Goal: Task Accomplishment & Management: Complete application form

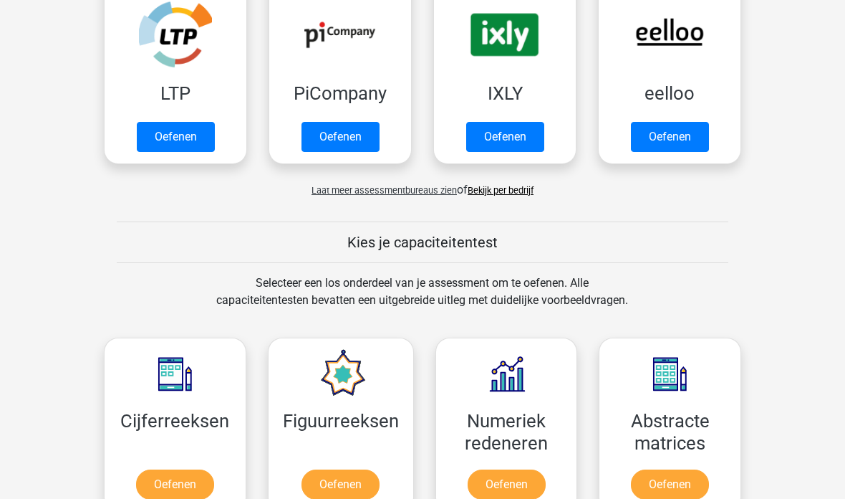
scroll to position [280, 0]
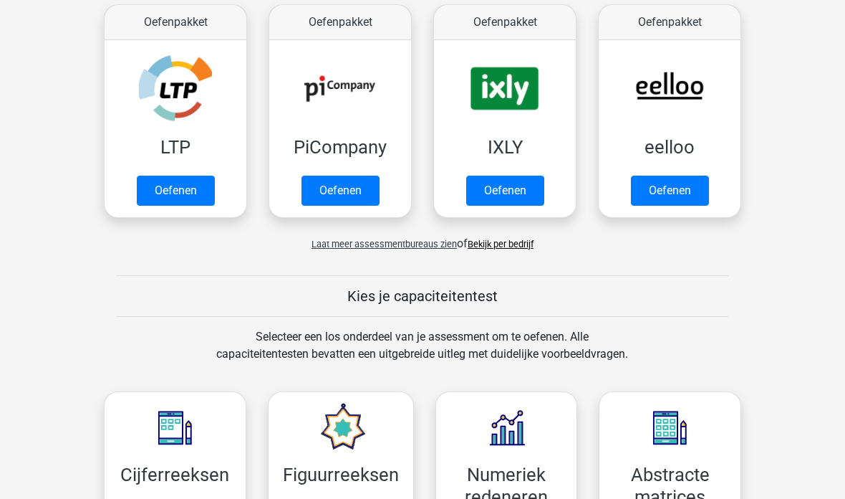
click at [164, 185] on link "Oefenen" at bounding box center [176, 191] width 78 height 30
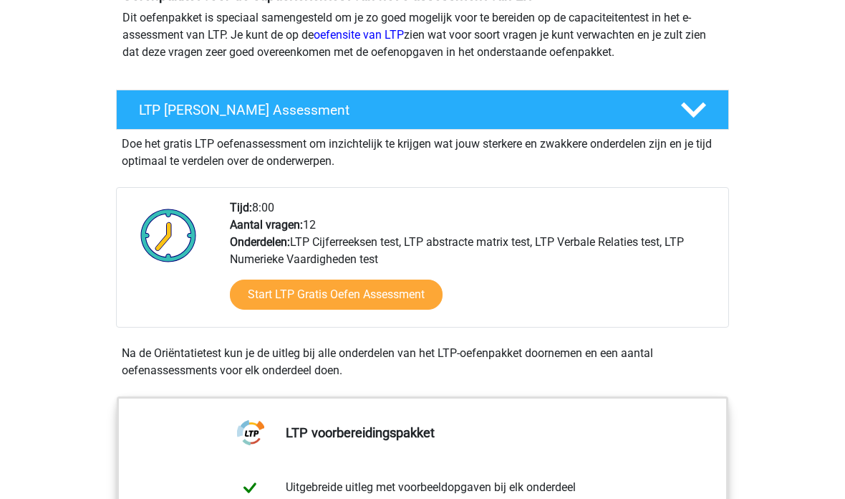
scroll to position [187, 0]
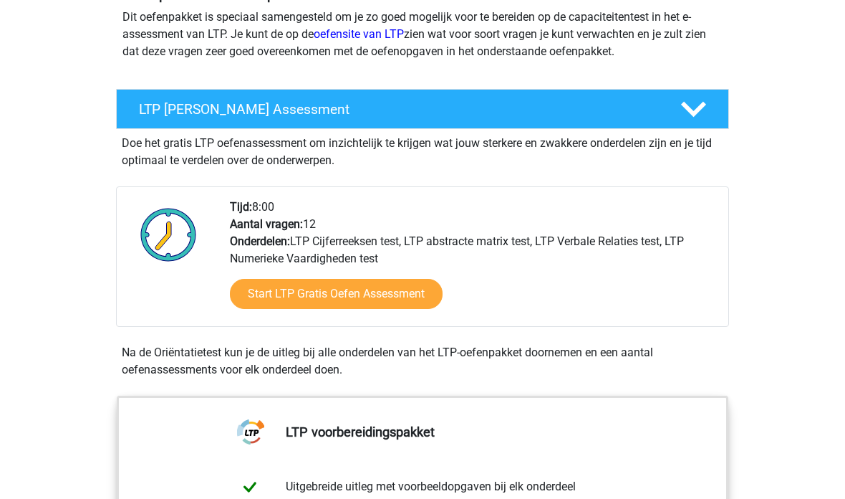
click at [330, 295] on link "Start LTP Gratis Oefen Assessment" at bounding box center [336, 294] width 213 height 30
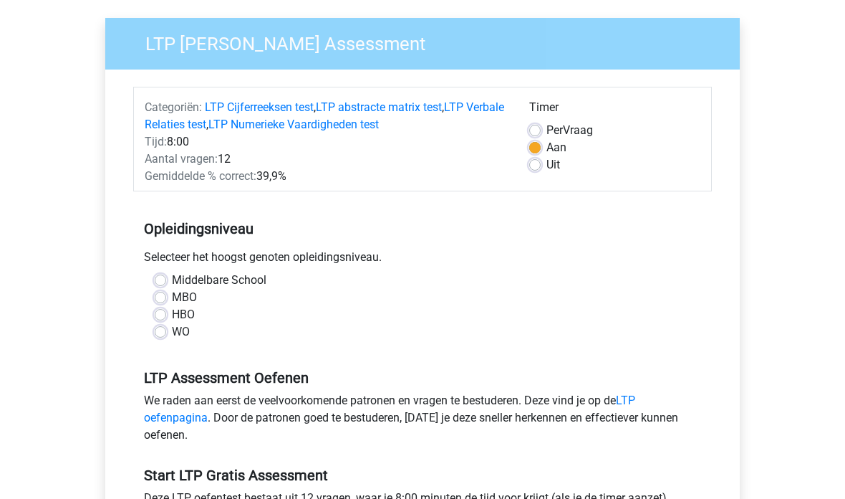
scroll to position [118, 0]
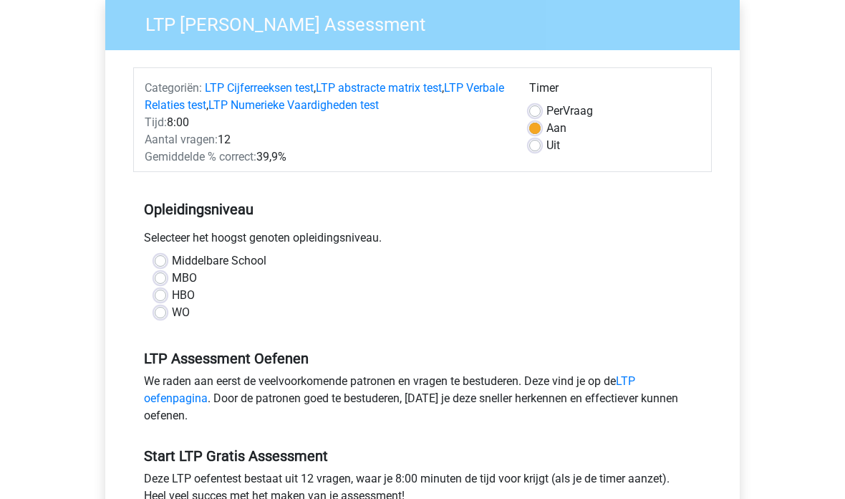
click at [172, 293] on label "HBO" at bounding box center [183, 295] width 23 height 17
click at [164, 293] on input "HBO" at bounding box center [160, 294] width 11 height 14
radio input "true"
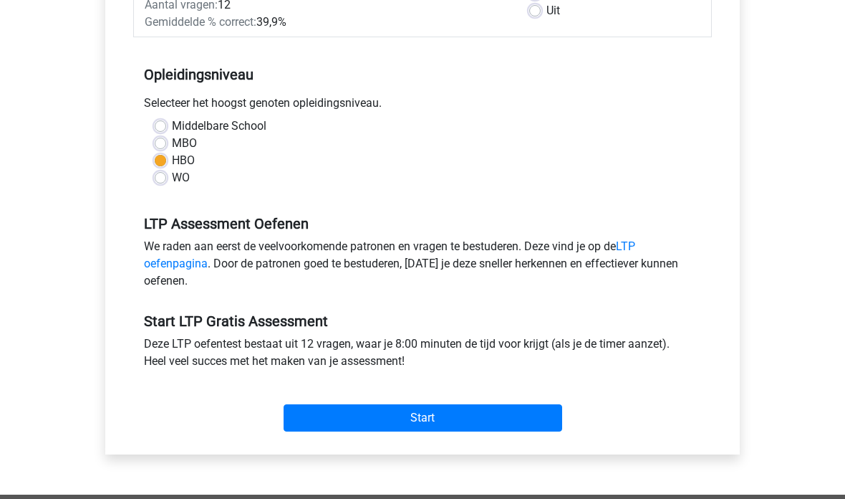
scroll to position [289, 0]
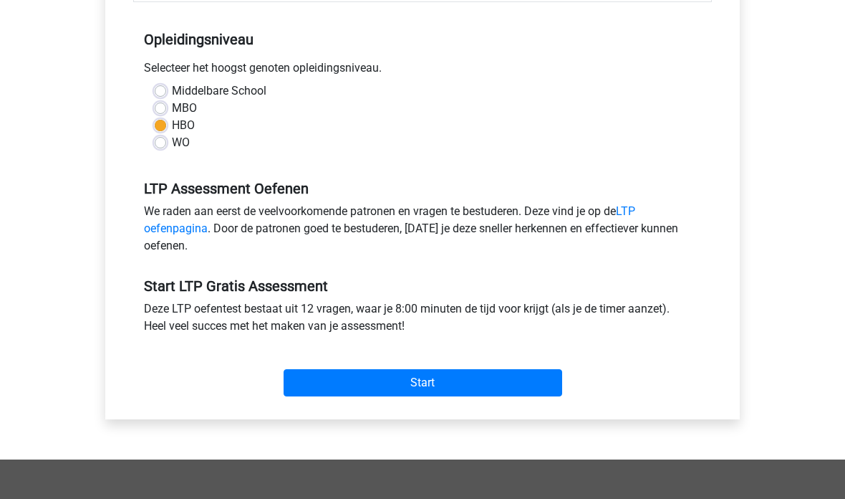
click at [323, 386] on input "Start" at bounding box center [423, 382] width 279 height 27
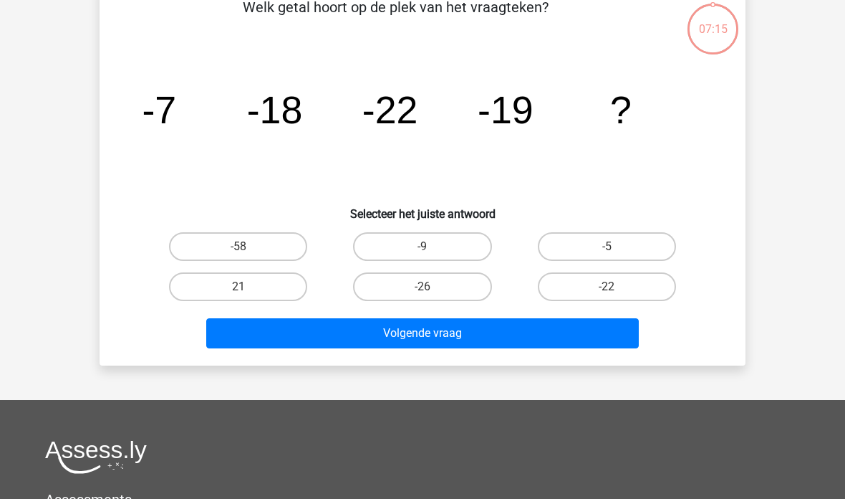
scroll to position [82, 0]
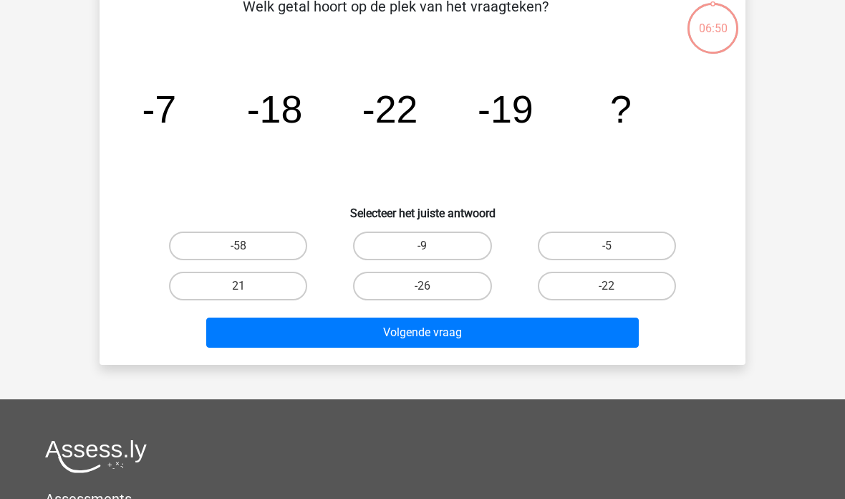
click at [625, 287] on label "-22" at bounding box center [607, 286] width 138 height 29
click at [616, 287] on input "-22" at bounding box center [611, 290] width 9 height 9
radio input "true"
click at [594, 324] on button "Volgende vraag" at bounding box center [422, 332] width 433 height 30
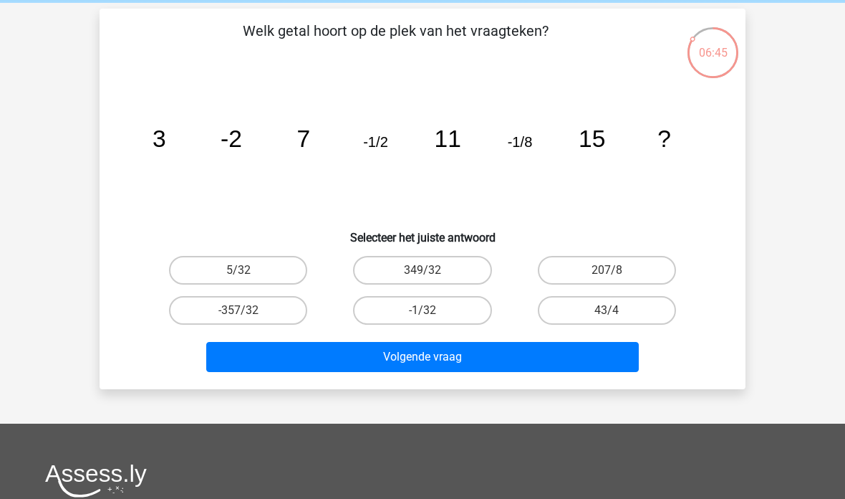
scroll to position [51, 0]
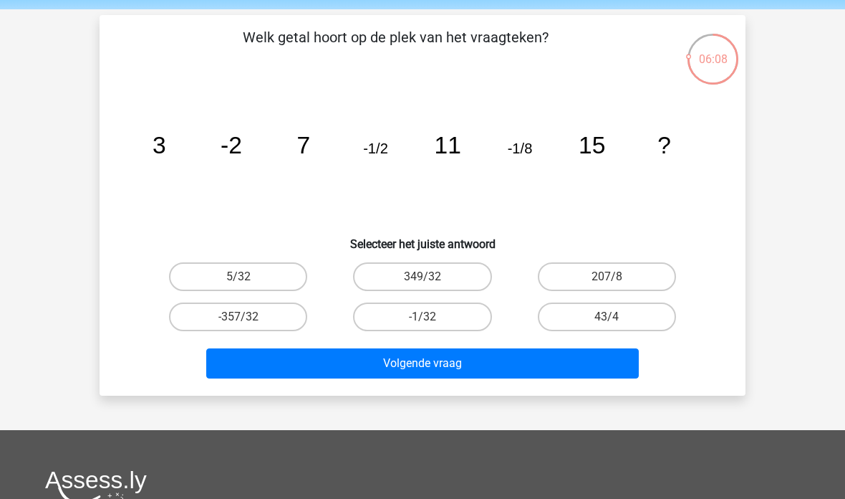
click at [192, 274] on label "5/32" at bounding box center [238, 276] width 138 height 29
click at [239, 277] on input "5/32" at bounding box center [243, 281] width 9 height 9
radio input "true"
click at [619, 353] on button "Volgende vraag" at bounding box center [422, 363] width 433 height 30
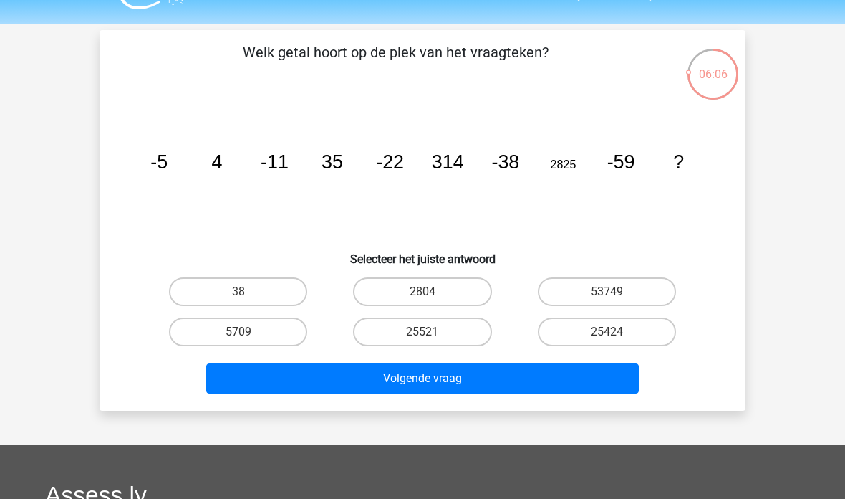
scroll to position [34, 0]
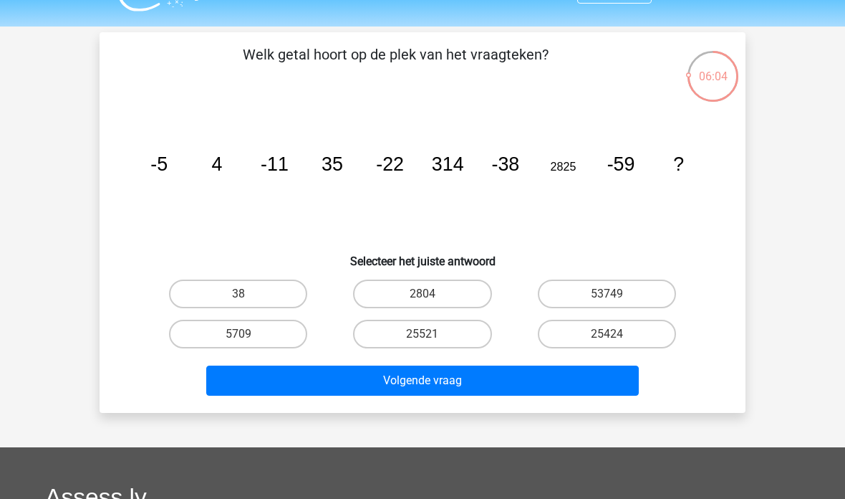
click at [615, 378] on button "Volgende vraag" at bounding box center [422, 380] width 433 height 30
click at [782, 328] on div "Registreer" at bounding box center [422, 395] width 845 height 859
click at [447, 284] on label "2804" at bounding box center [422, 293] width 138 height 29
click at [432, 294] on input "2804" at bounding box center [427, 298] width 9 height 9
radio input "true"
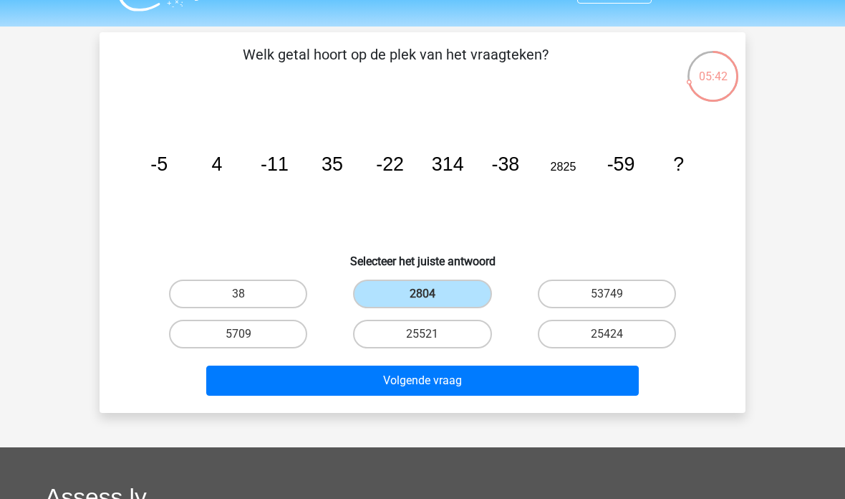
click at [584, 395] on button "Volgende vraag" at bounding box center [422, 380] width 433 height 30
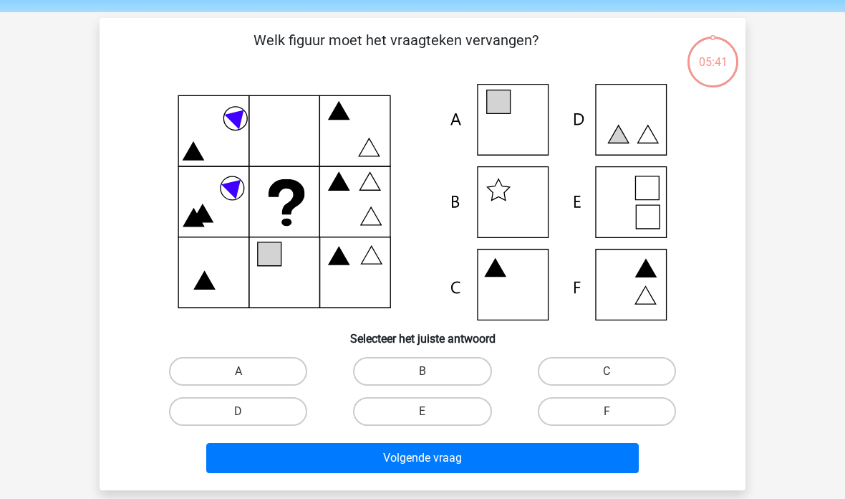
scroll to position [66, 0]
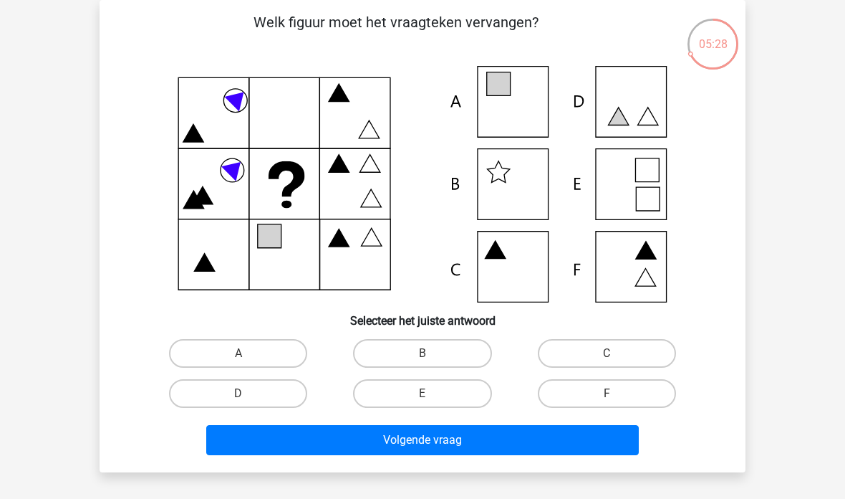
click at [461, 346] on label "B" at bounding box center [422, 353] width 138 height 29
click at [432, 353] on input "B" at bounding box center [427, 357] width 9 height 9
radio input "true"
click at [497, 447] on button "Volgende vraag" at bounding box center [422, 440] width 433 height 30
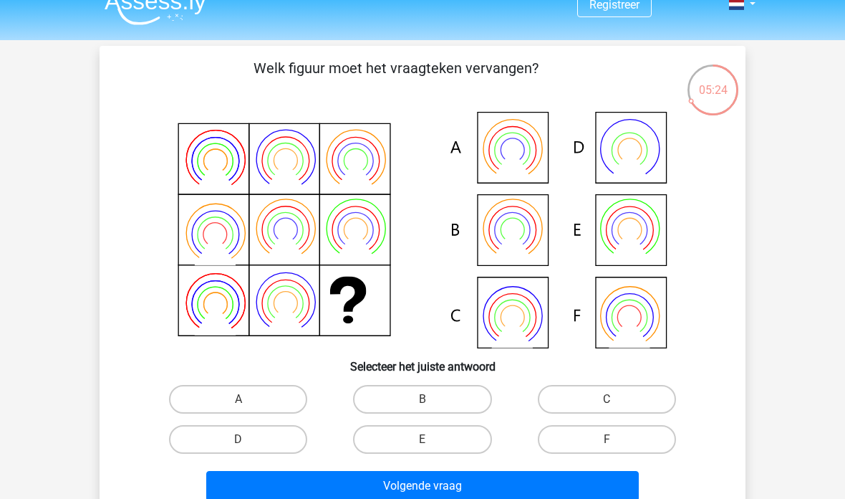
scroll to position [0, 0]
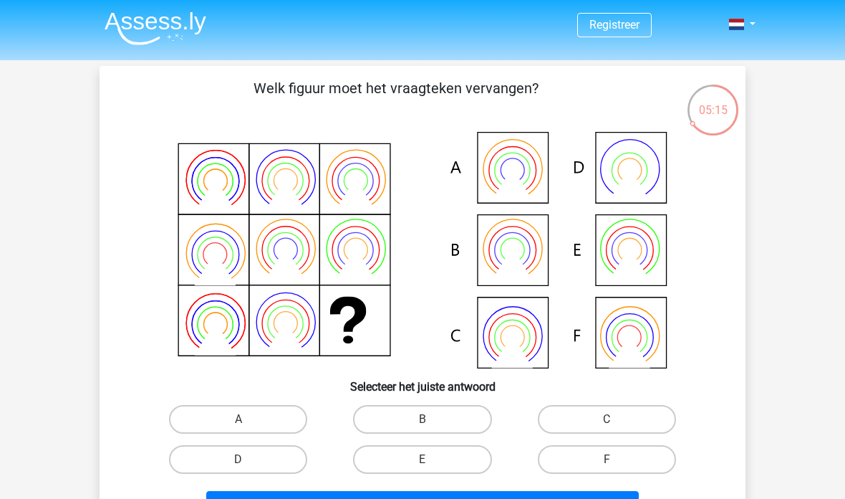
click at [653, 417] on label "C" at bounding box center [607, 419] width 138 height 29
click at [616, 419] on input "C" at bounding box center [611, 423] width 9 height 9
radio input "true"
click at [438, 457] on label "E" at bounding box center [422, 459] width 138 height 29
click at [432, 459] on input "E" at bounding box center [427, 463] width 9 height 9
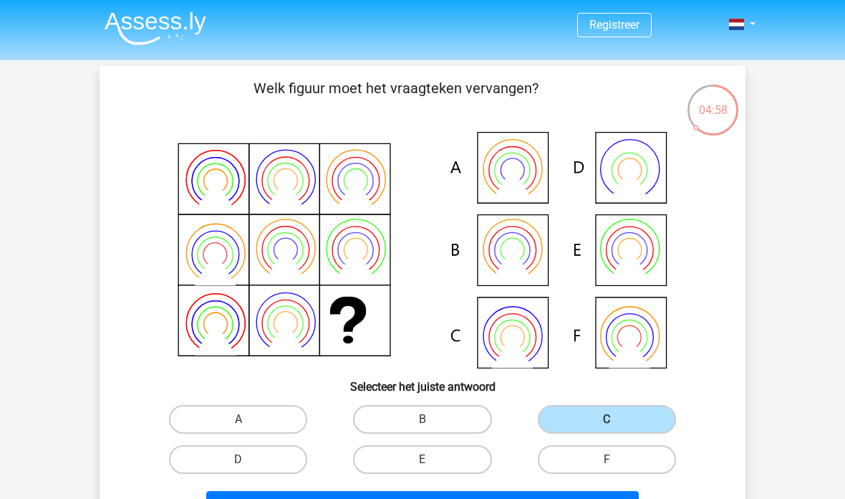
radio input "true"
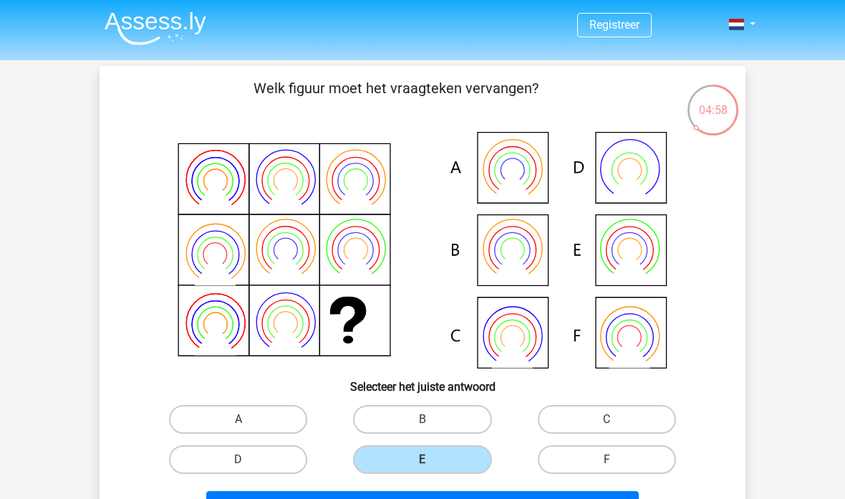
click at [446, 498] on button "Volgende vraag" at bounding box center [422, 506] width 433 height 30
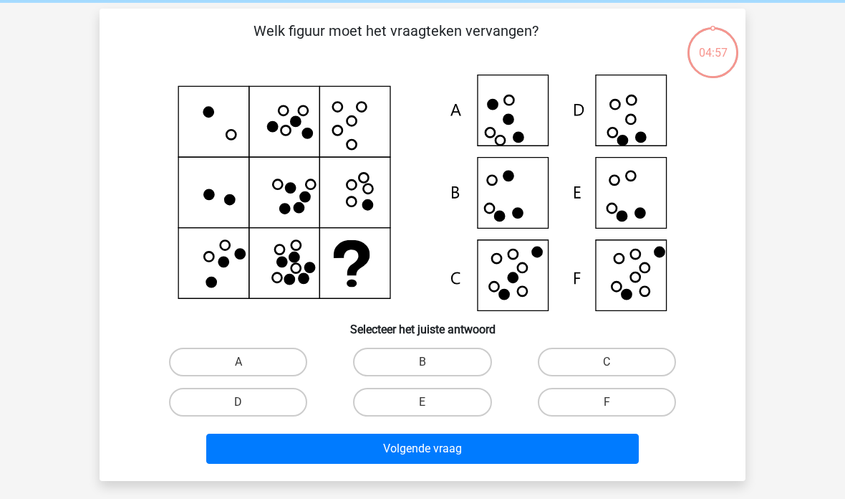
scroll to position [66, 0]
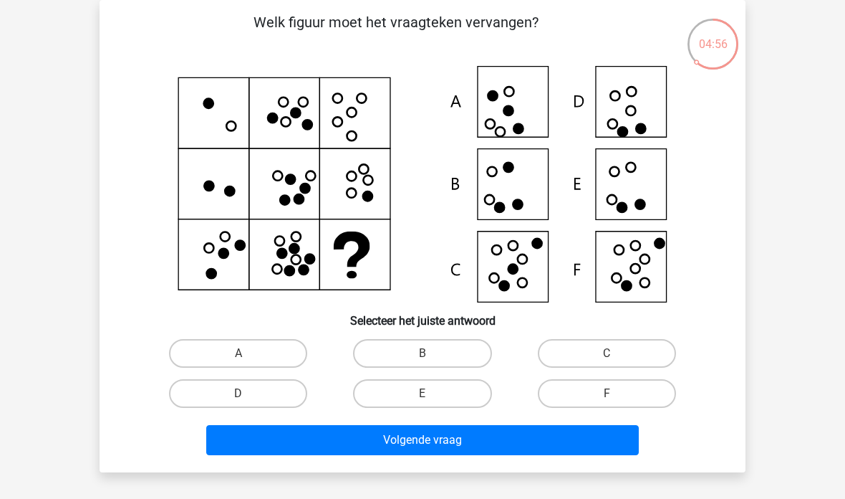
click at [640, 351] on label "C" at bounding box center [607, 353] width 138 height 29
click at [616, 353] on input "C" at bounding box center [611, 357] width 9 height 9
radio input "true"
click at [595, 435] on button "Volgende vraag" at bounding box center [422, 440] width 433 height 30
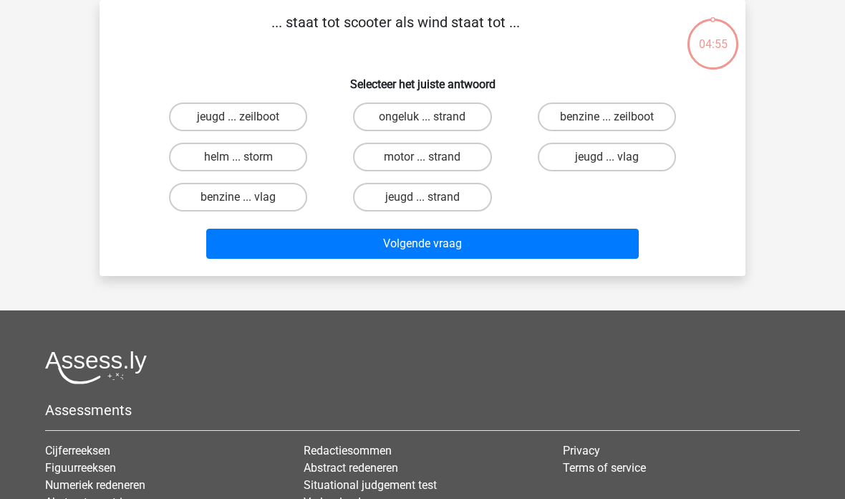
scroll to position [0, 0]
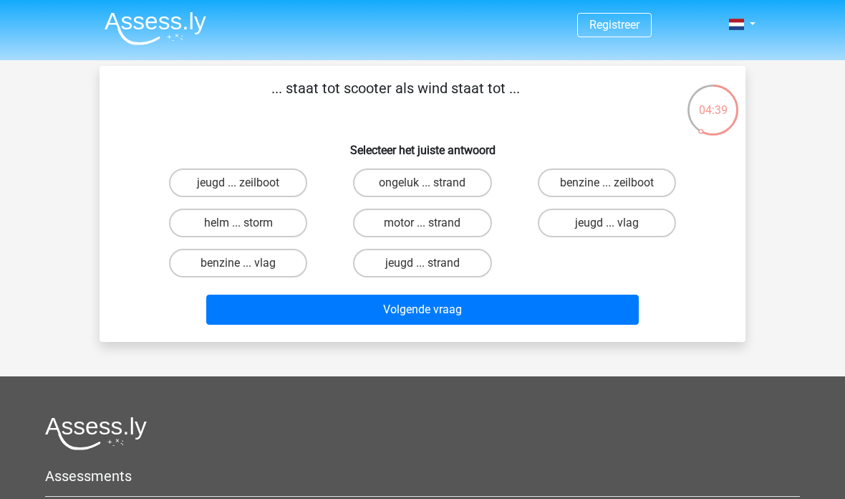
click at [638, 189] on label "benzine ... zeilboot" at bounding box center [607, 182] width 138 height 29
click at [616, 189] on input "benzine ... zeilboot" at bounding box center [611, 187] width 9 height 9
radio input "true"
click at [610, 322] on button "Volgende vraag" at bounding box center [422, 309] width 433 height 30
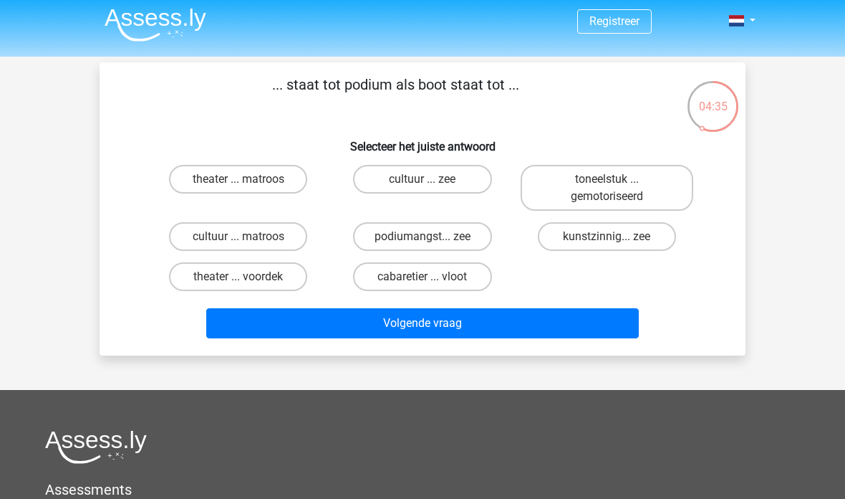
scroll to position [3, 0]
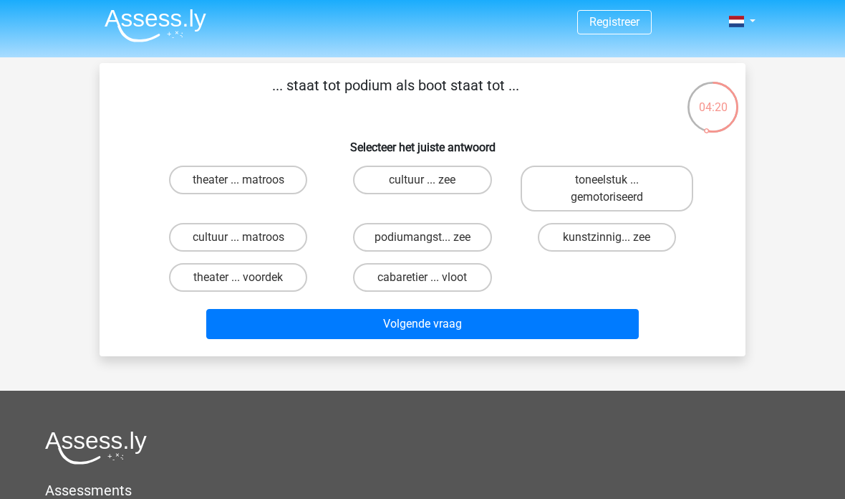
click at [452, 267] on label "cabaretier ... vloot" at bounding box center [422, 277] width 138 height 29
click at [432, 277] on input "cabaretier ... vloot" at bounding box center [427, 281] width 9 height 9
radio input "true"
click at [466, 319] on button "Volgende vraag" at bounding box center [422, 324] width 433 height 30
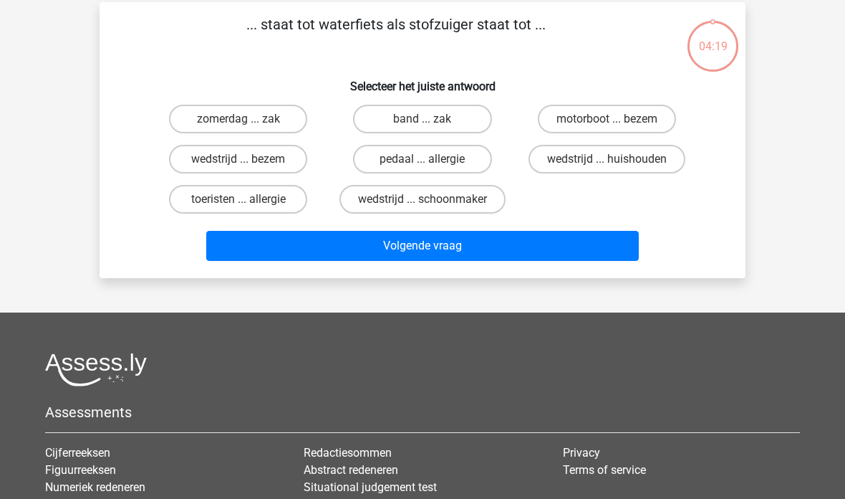
scroll to position [66, 0]
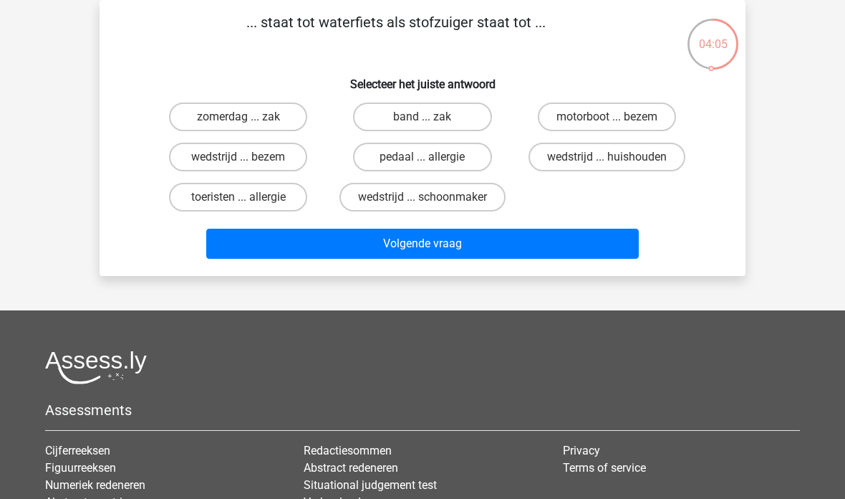
click at [634, 125] on label "motorboot ... bezem" at bounding box center [607, 116] width 138 height 29
click at [616, 125] on input "motorboot ... bezem" at bounding box center [611, 121] width 9 height 9
radio input "true"
click at [590, 241] on button "Volgende vraag" at bounding box center [422, 244] width 433 height 30
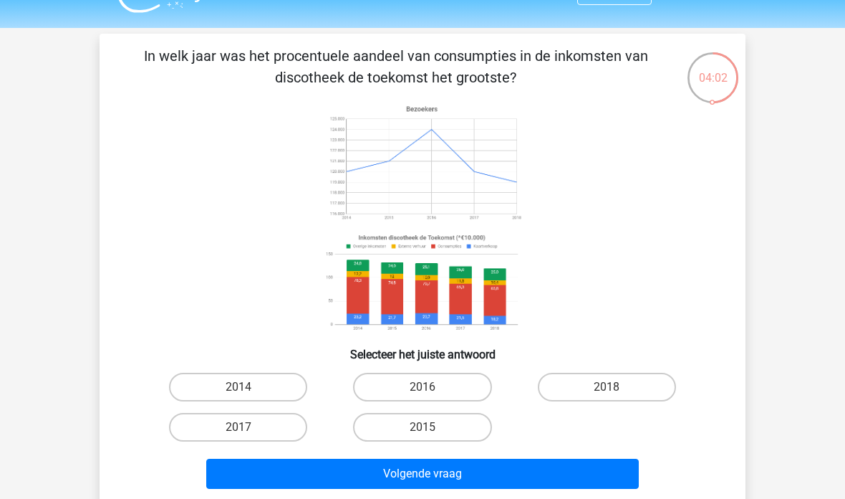
scroll to position [31, 0]
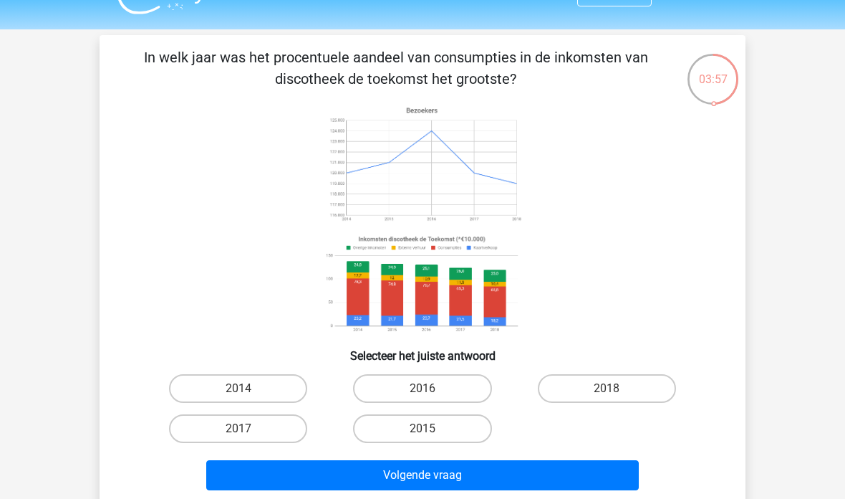
click at [401, 380] on label "2016" at bounding box center [422, 388] width 138 height 29
click at [423, 388] on input "2016" at bounding box center [427, 392] width 9 height 9
radio input "true"
click at [633, 461] on button "Volgende vraag" at bounding box center [422, 475] width 433 height 30
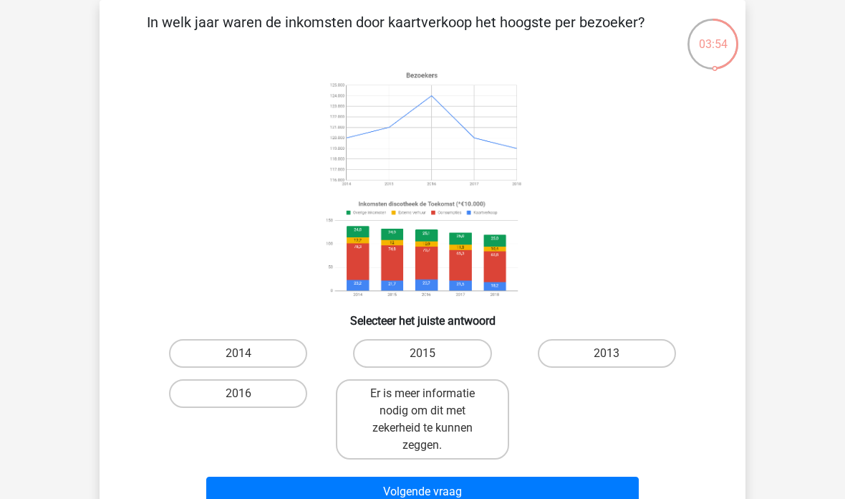
scroll to position [66, 0]
click at [629, 486] on button "Volgende vraag" at bounding box center [422, 491] width 433 height 30
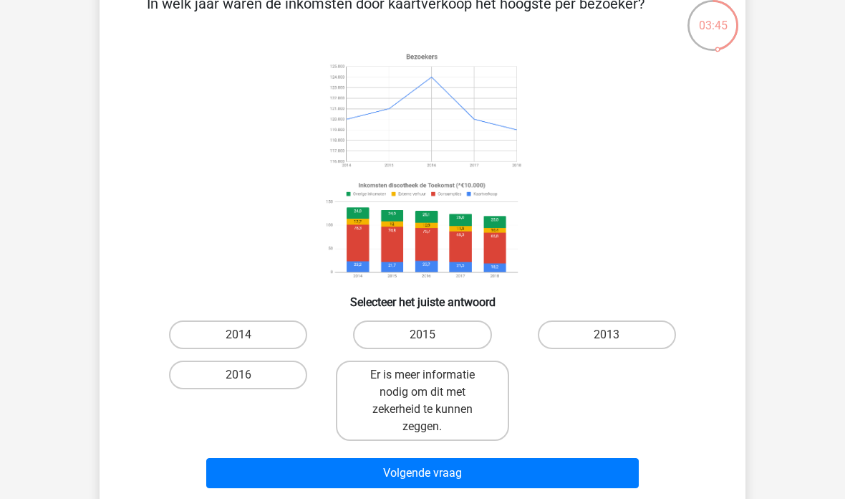
scroll to position [85, 0]
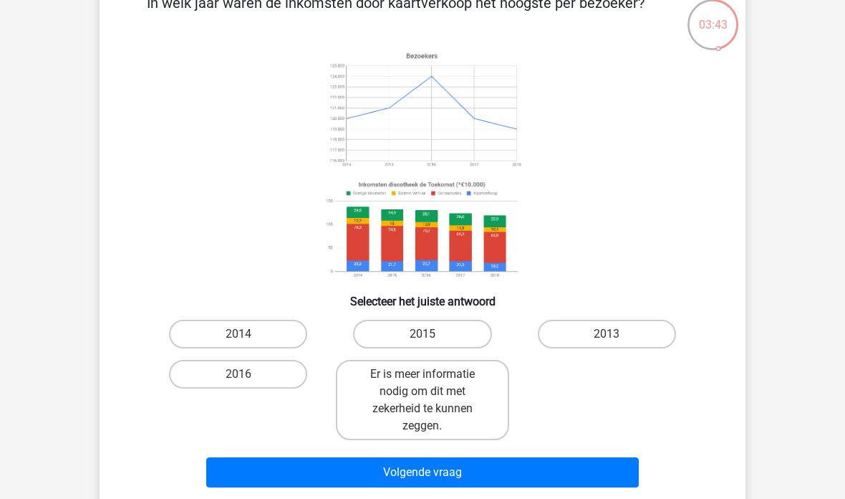
click at [215, 366] on label "2016" at bounding box center [238, 374] width 138 height 29
click at [239, 374] on input "2016" at bounding box center [243, 378] width 9 height 9
radio input "true"
click at [615, 471] on button "Volgende vraag" at bounding box center [422, 472] width 433 height 30
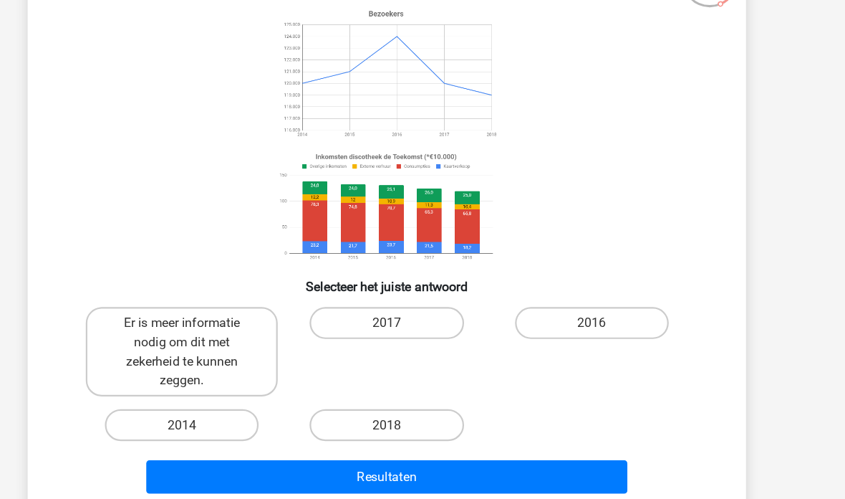
scroll to position [135, 0]
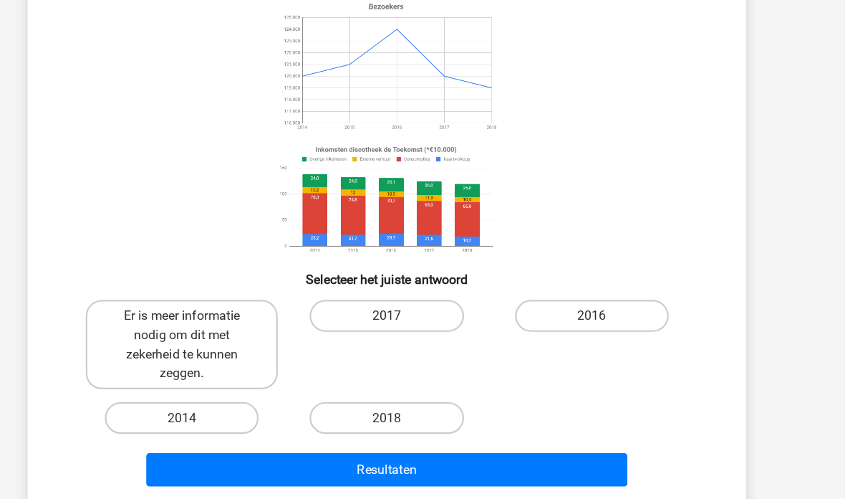
click at [191, 371] on label "2014" at bounding box center [238, 375] width 138 height 29
click at [239, 375] on input "2014" at bounding box center [243, 379] width 9 height 9
radio input "true"
click at [206, 414] on button "Resultaten" at bounding box center [422, 422] width 433 height 30
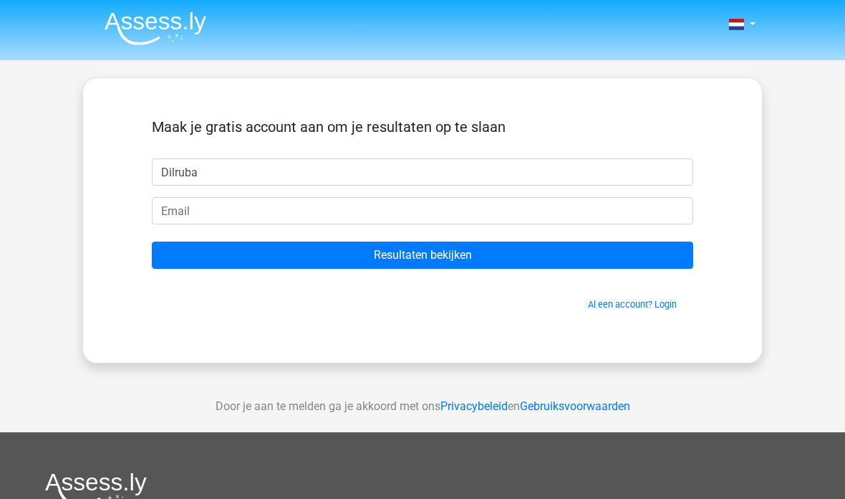
type input "Dilruba"
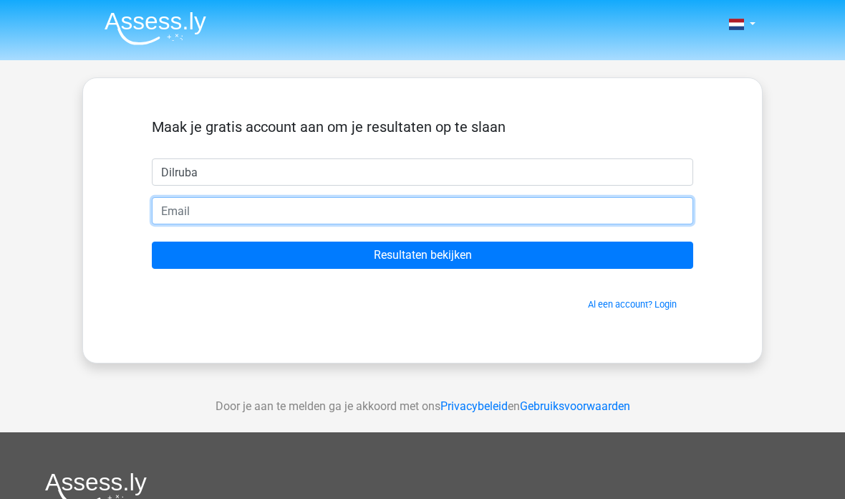
click at [221, 201] on input "email" at bounding box center [423, 210] width 542 height 27
type input "[EMAIL_ADDRESS][DOMAIN_NAME]"
click at [423, 255] on input "Resultaten bekijken" at bounding box center [423, 254] width 542 height 27
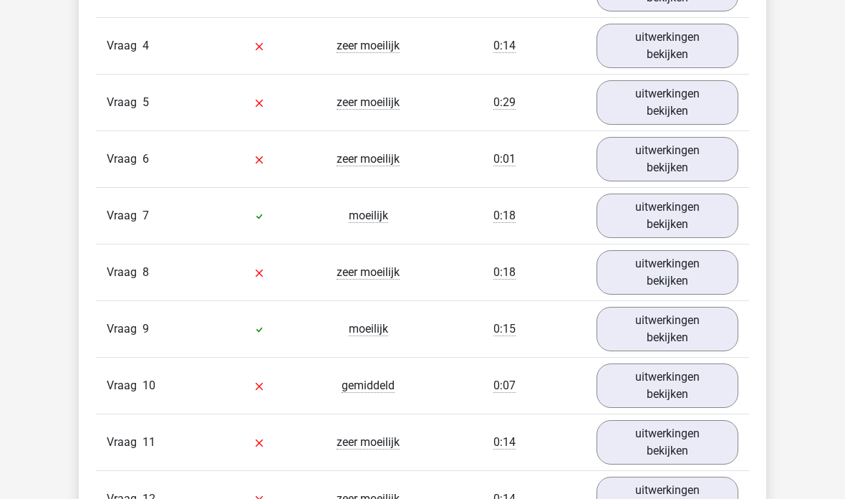
scroll to position [1772, 0]
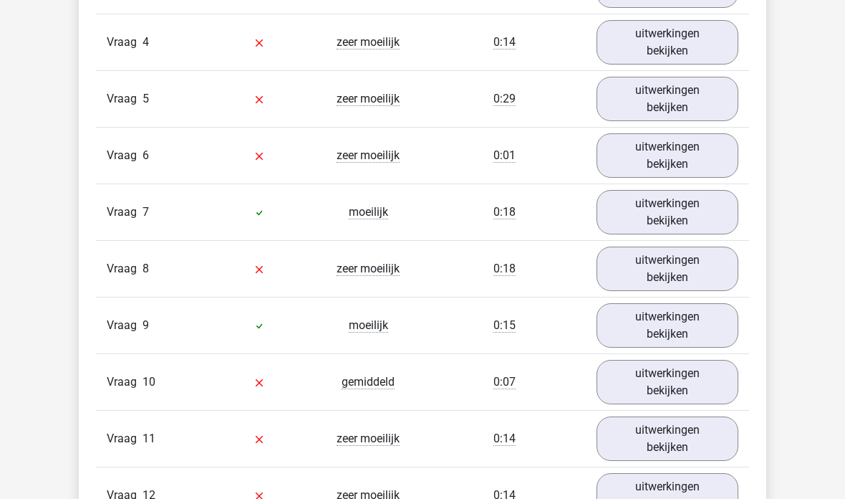
click at [701, 215] on link "uitwerkingen bekijken" at bounding box center [668, 213] width 142 height 44
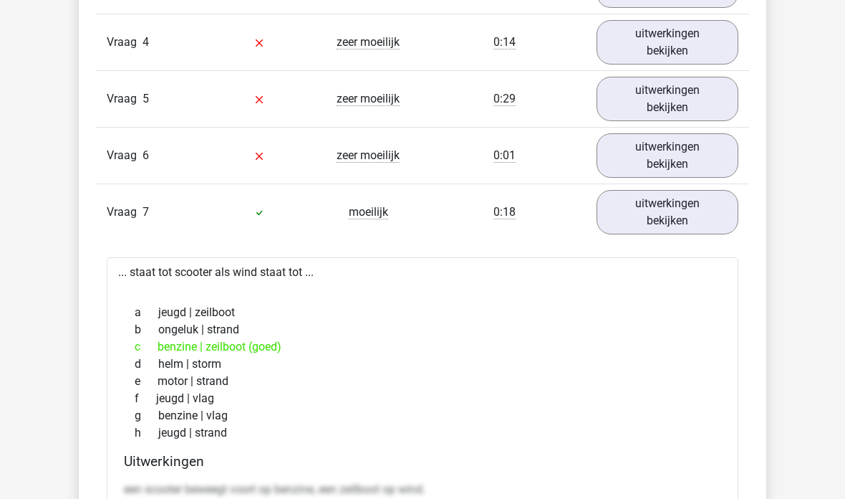
click at [704, 191] on link "uitwerkingen bekijken" at bounding box center [668, 212] width 142 height 44
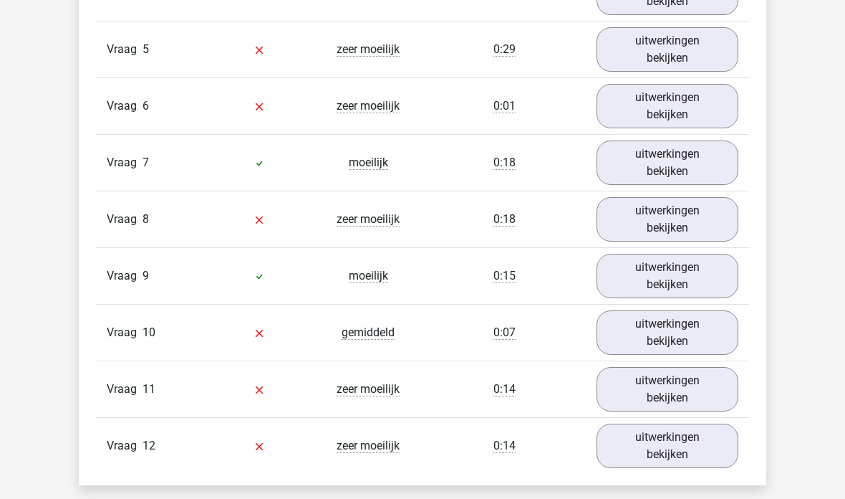
scroll to position [1822, 0]
click at [701, 279] on link "uitwerkingen bekijken" at bounding box center [668, 276] width 142 height 44
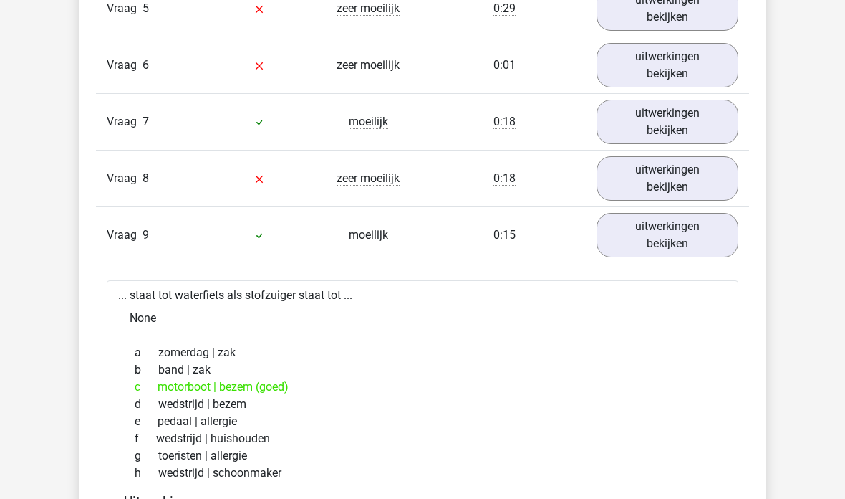
scroll to position [1866, 0]
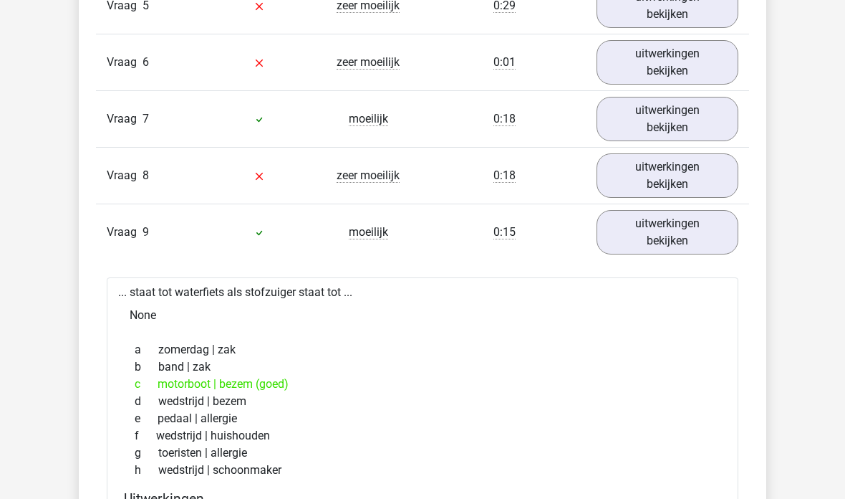
click at [718, 261] on div "Vraag 1 zeer moeilijk 1:12 uitwerkingen bekijken Welk getal hoort op de plek va…" at bounding box center [423, 473] width 632 height 1444
click at [727, 239] on link "uitwerkingen bekijken" at bounding box center [668, 232] width 142 height 44
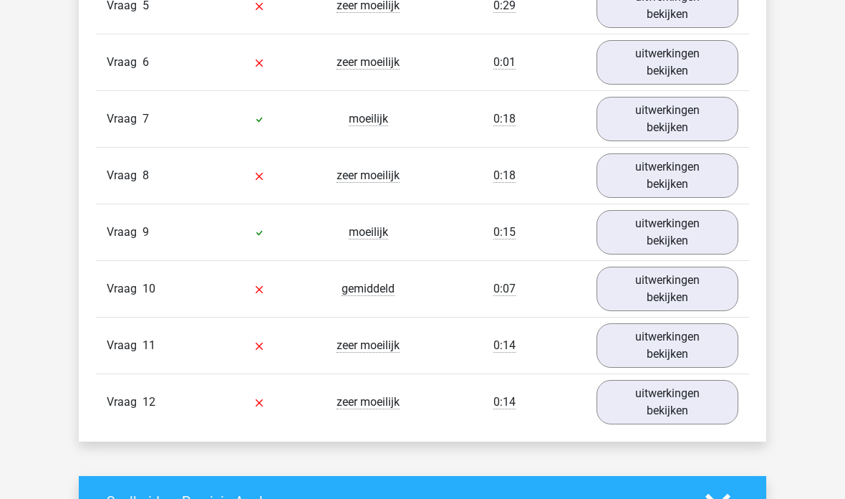
click at [697, 286] on link "uitwerkingen bekijken" at bounding box center [668, 289] width 142 height 44
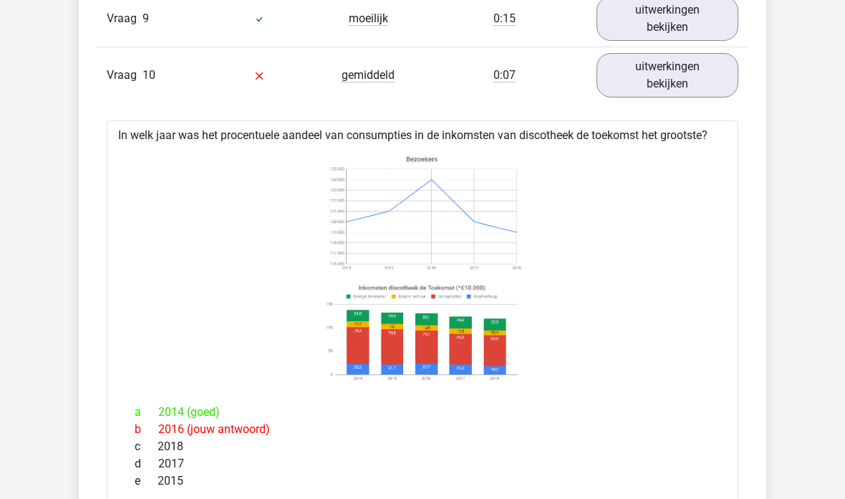
scroll to position [2115, 0]
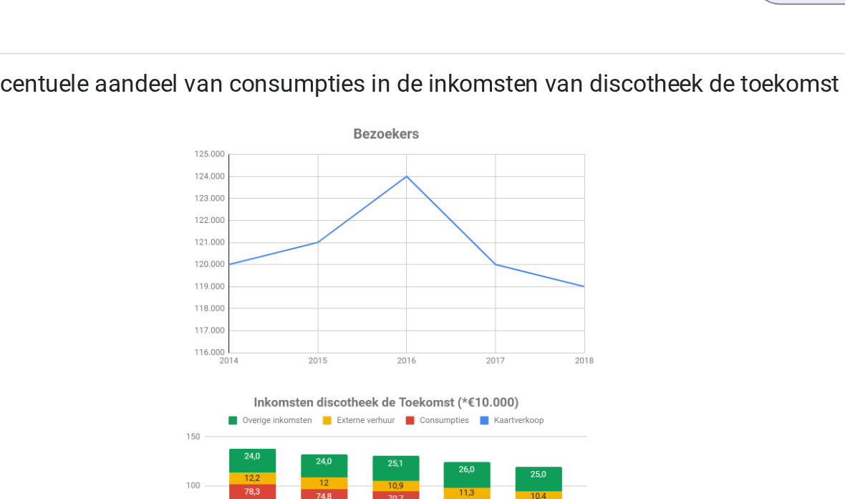
click at [353, 114] on icon at bounding box center [423, 232] width 586 height 236
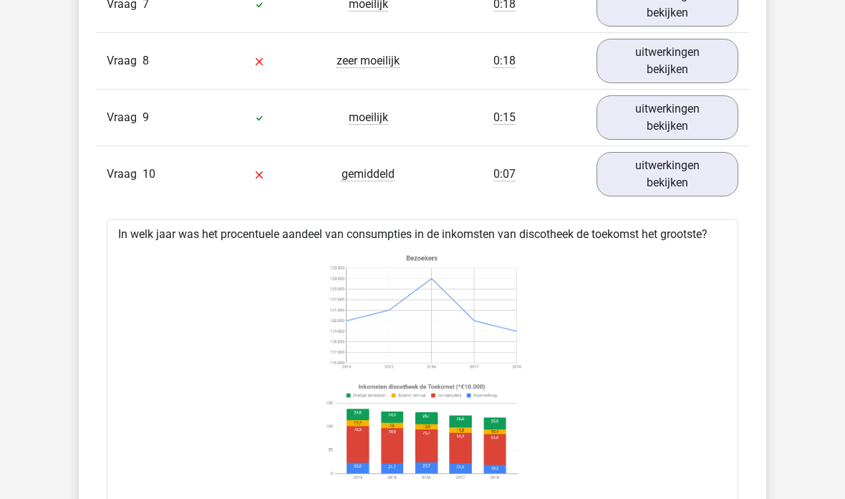
scroll to position [1975, 0]
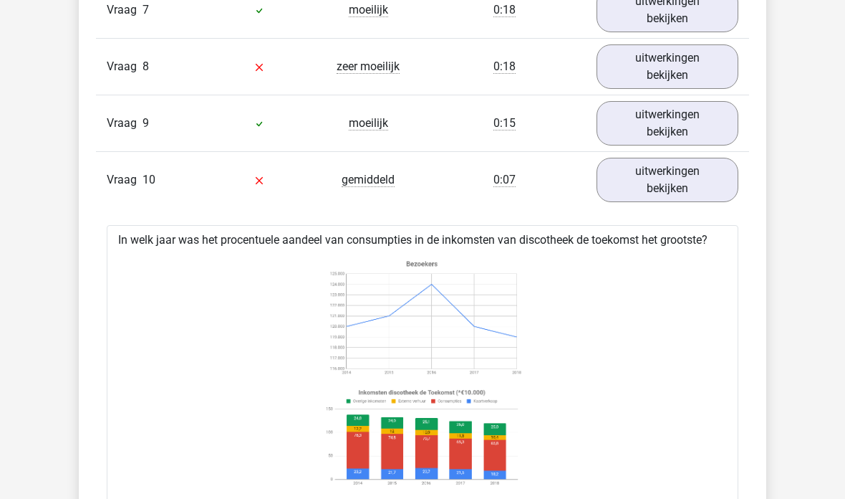
click at [684, 176] on link "uitwerkingen bekijken" at bounding box center [668, 180] width 142 height 44
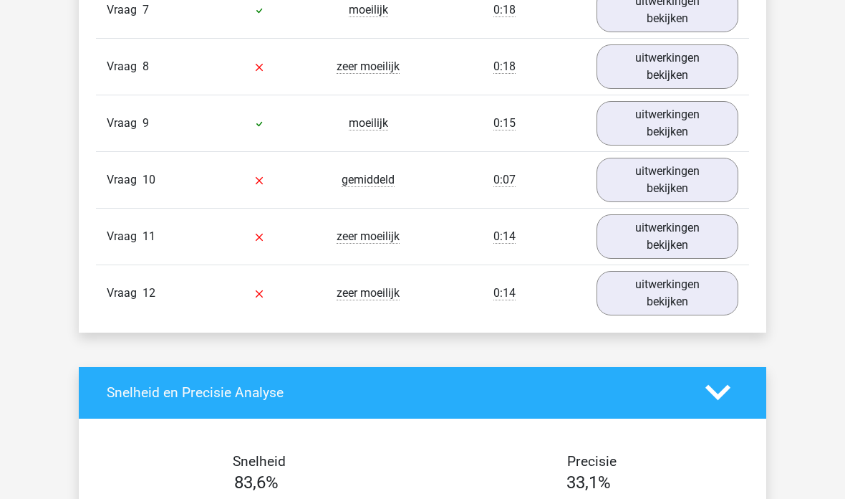
click at [679, 246] on link "uitwerkingen bekijken" at bounding box center [668, 236] width 142 height 44
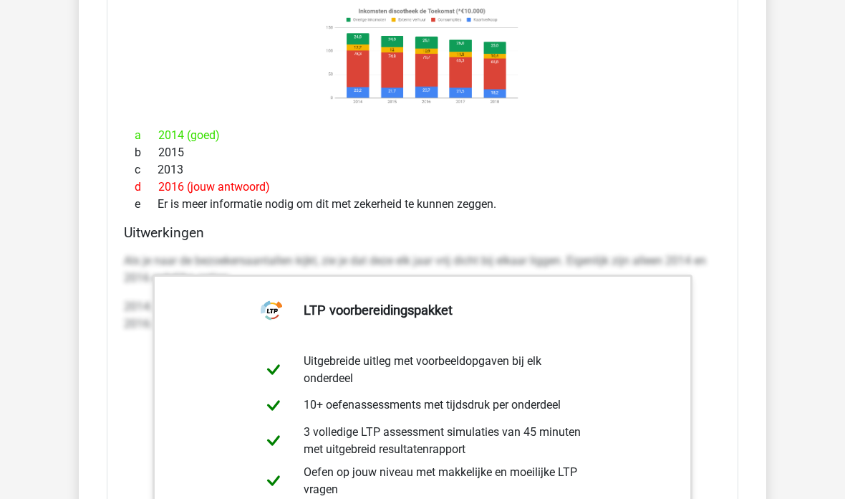
scroll to position [2235, 0]
